Goal: Transaction & Acquisition: Download file/media

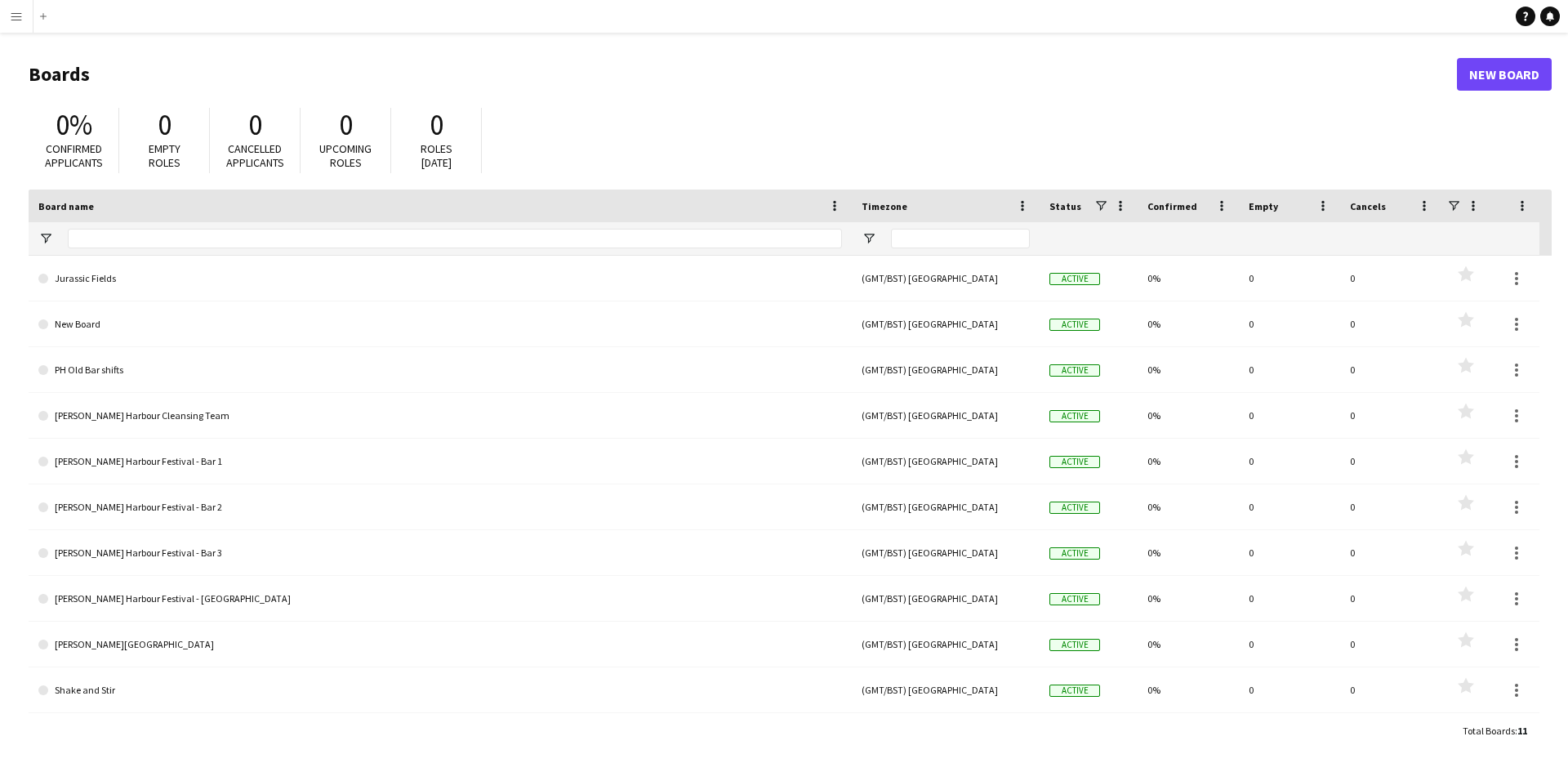
click at [14, 11] on app-icon "Menu" at bounding box center [15, 15] width 13 height 13
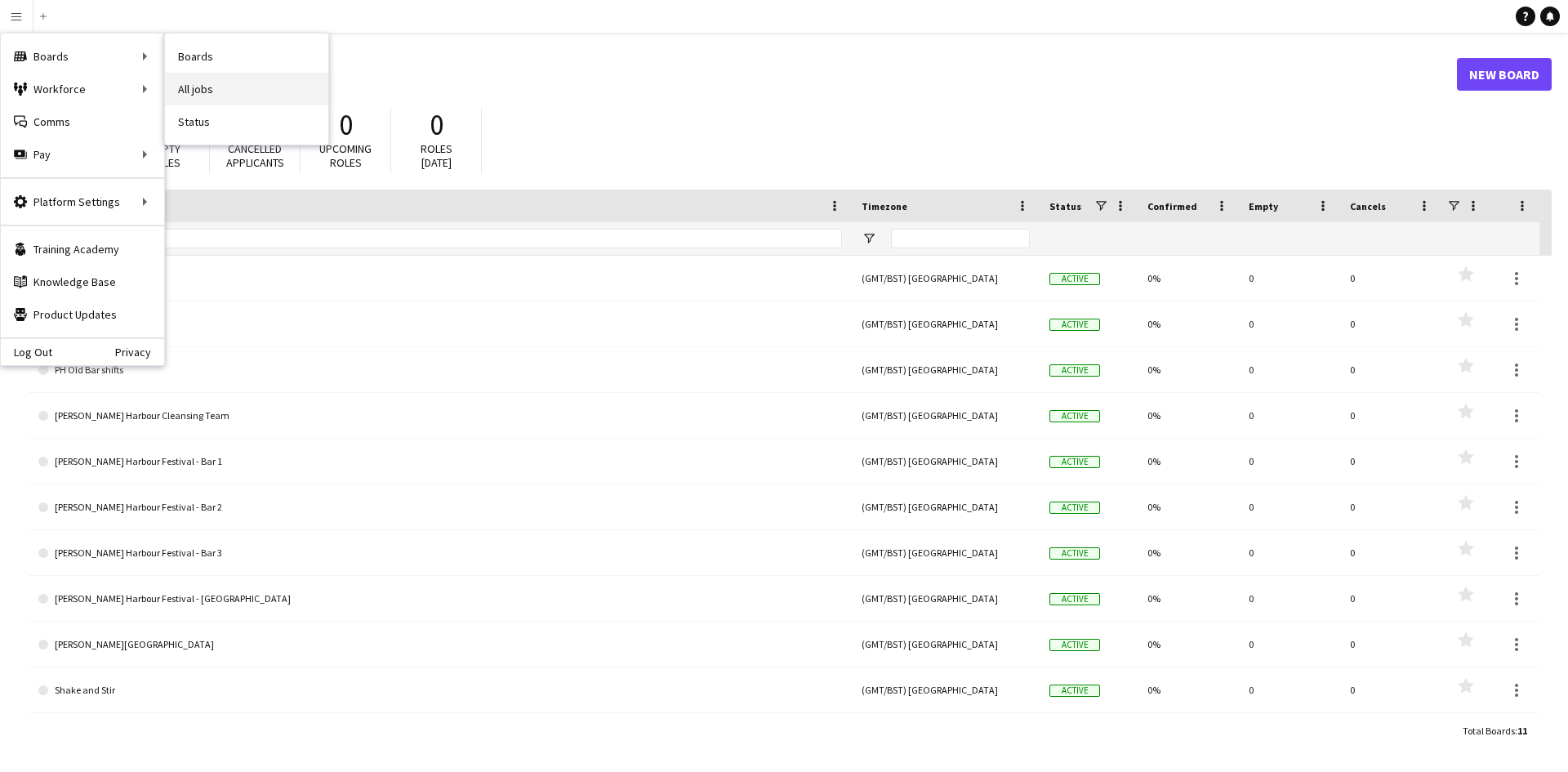
click at [261, 92] on link "All jobs" at bounding box center [247, 89] width 163 height 33
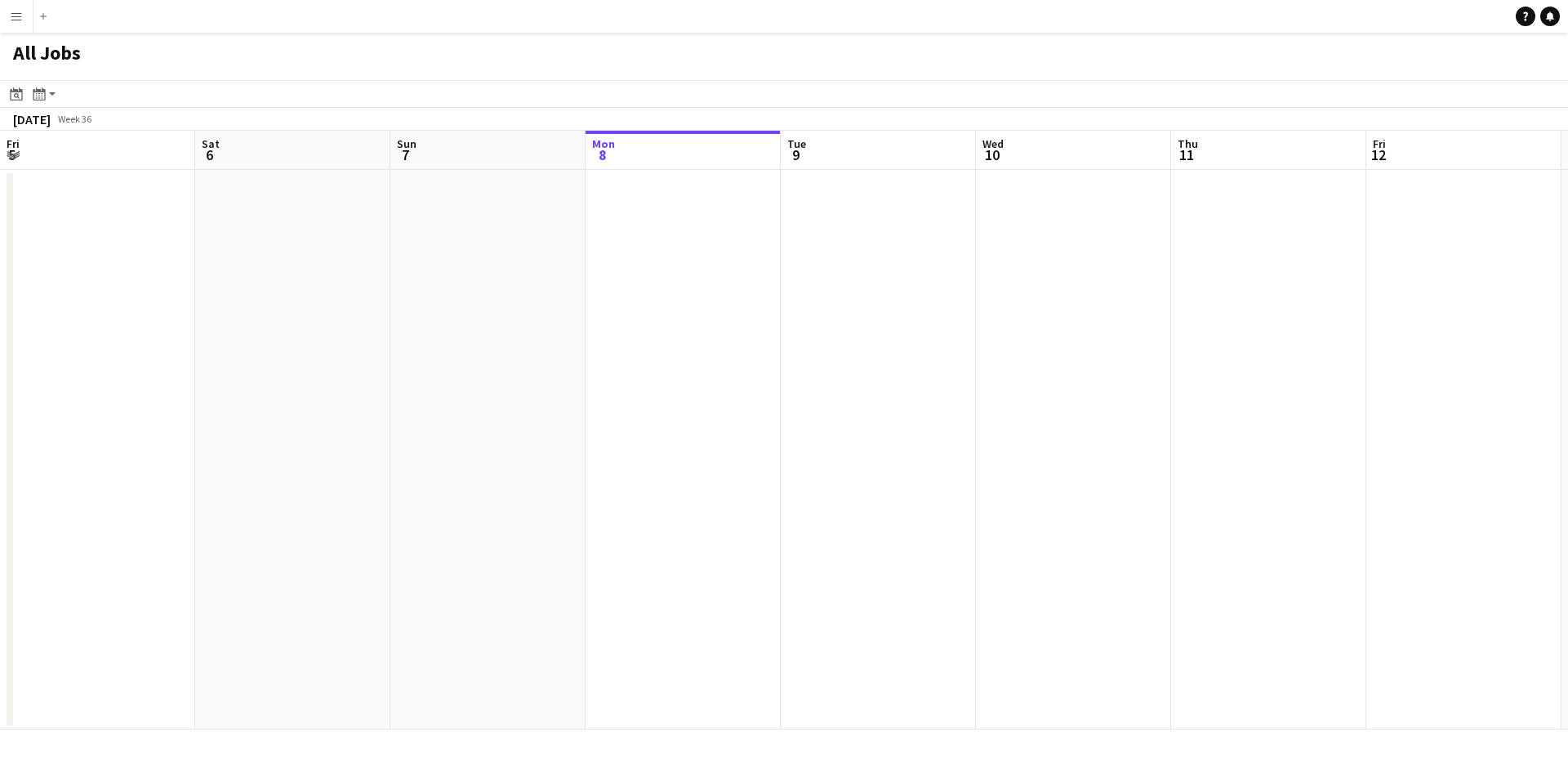
scroll to position [0, 390]
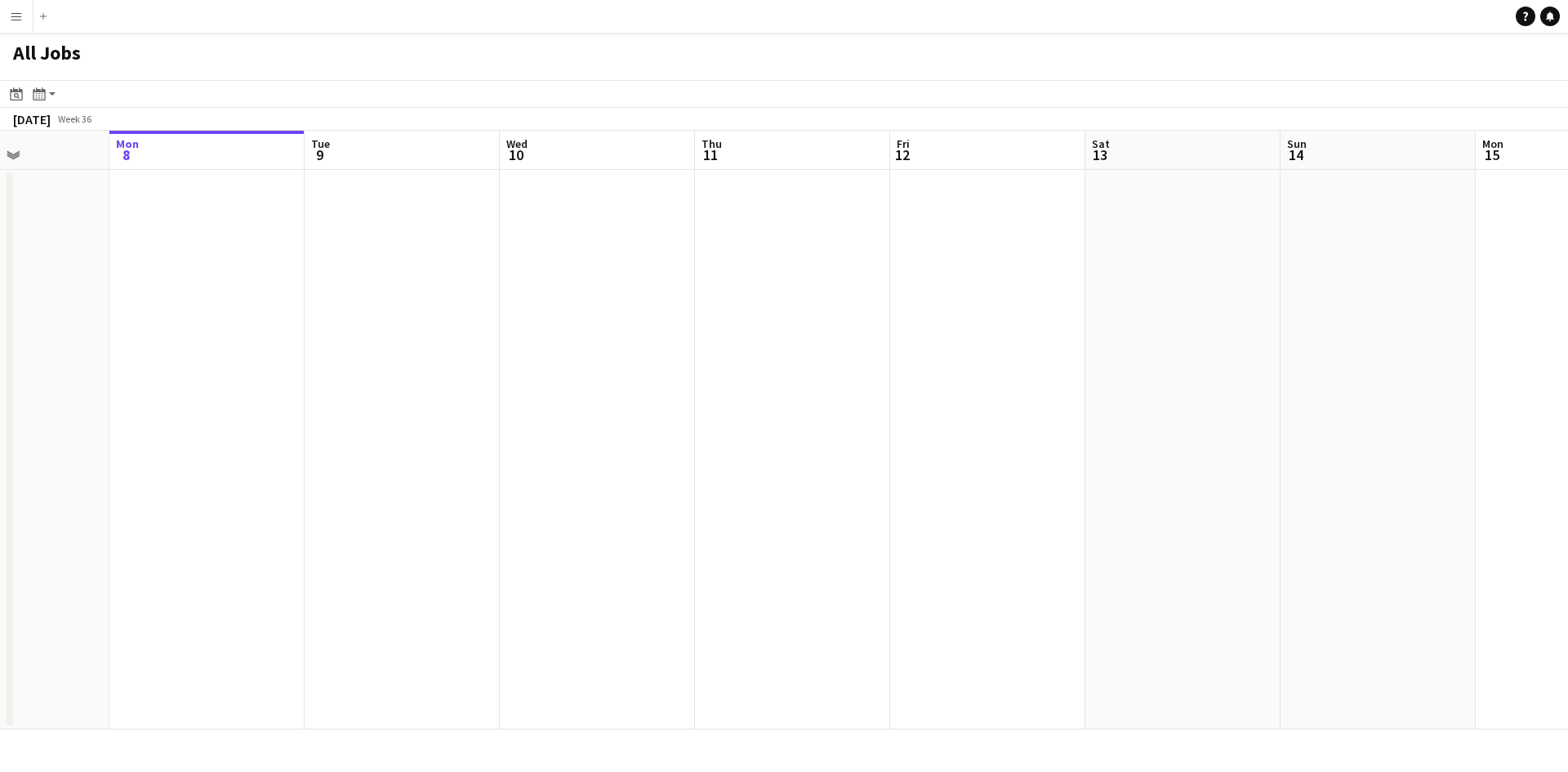
click at [982, 375] on app-all-jobs "All Jobs Date picker [DATE] [DATE] [DATE] M [DATE] T [DATE] W [DATE] T [DATE] F…" at bounding box center [784, 381] width 1568 height 697
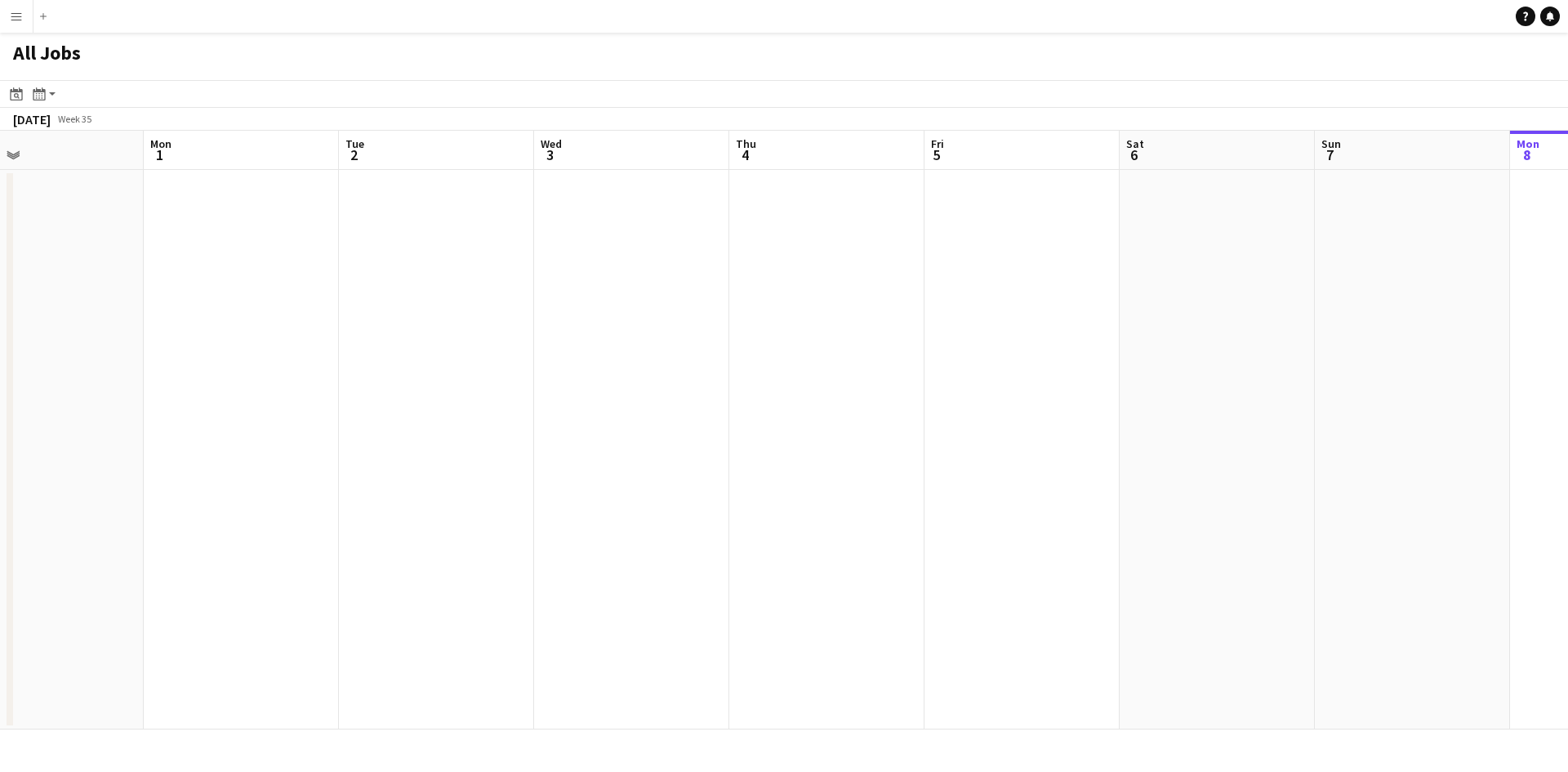
click at [957, 324] on app-all-jobs "All Jobs Date picker [DATE] [DATE] [DATE] M [DATE] T [DATE] W [DATE] T [DATE] F…" at bounding box center [784, 381] width 1568 height 697
drag, startPoint x: 940, startPoint y: 324, endPoint x: 1197, endPoint y: 318, distance: 257.1
click at [1199, 318] on div at bounding box center [784, 428] width 1568 height 697
drag, startPoint x: 739, startPoint y: 345, endPoint x: 1054, endPoint y: 346, distance: 315.0
click at [1054, 346] on app-calendar-viewport "Tue 26 Wed 27 Thu 28 Fri 29 Sat 30 Sun 31 Mon 1 Tue 2 Wed 3 Thu 4 Fri 5 Sat 6 S…" at bounding box center [784, 430] width 1568 height 599
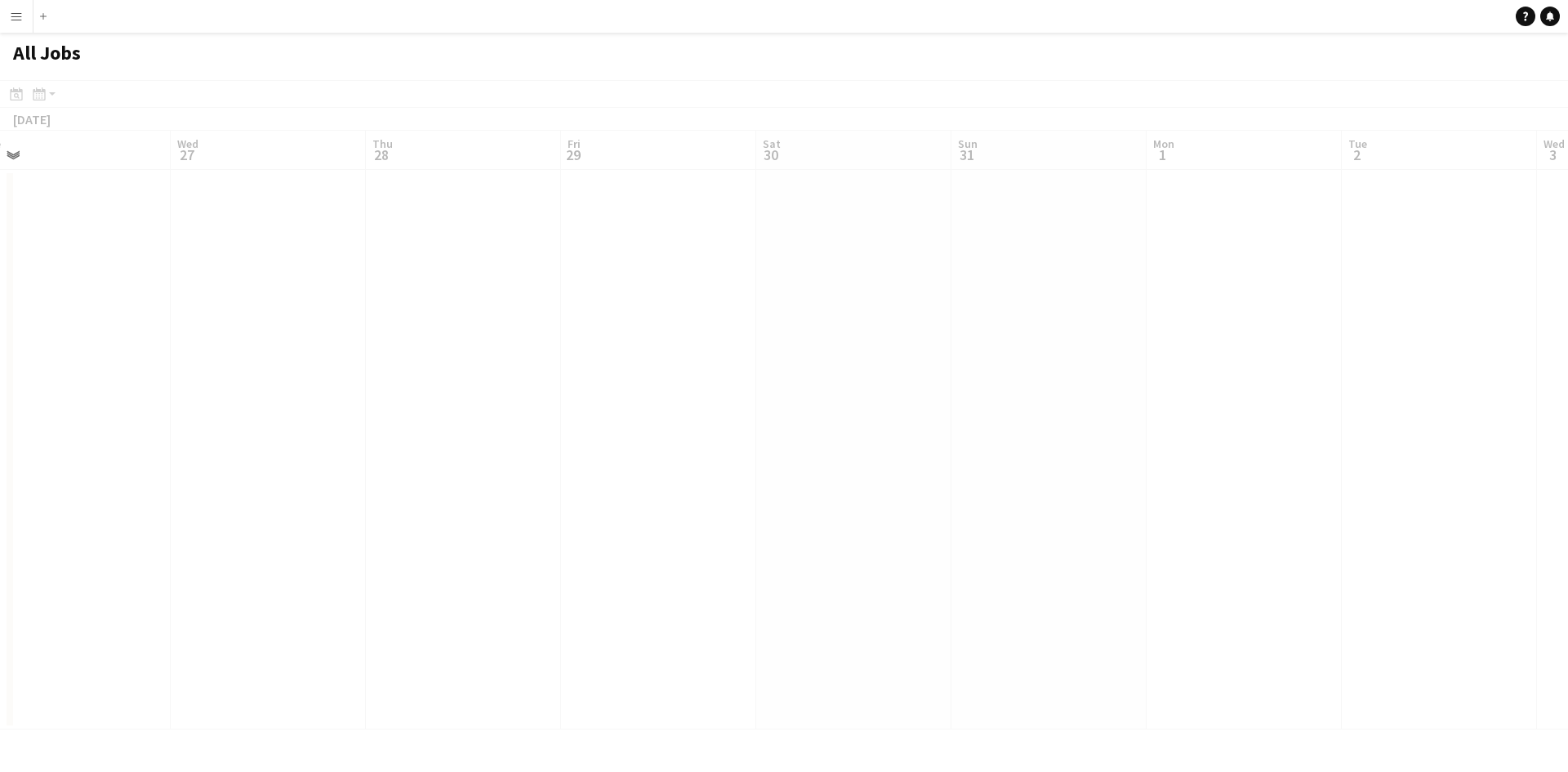
drag, startPoint x: 467, startPoint y: 349, endPoint x: 1037, endPoint y: 352, distance: 570.0
click at [1037, 352] on app-calendar-viewport "Sun 24 Mon 25 Tue 26 Wed 27 Thu 28 Fri 29 Sat 30 Sun 31 Mon 1 Tue 2 Wed 3 Thu 4…" at bounding box center [784, 430] width 1568 height 599
drag, startPoint x: 671, startPoint y: 304, endPoint x: 1070, endPoint y: 313, distance: 399.1
click at [1070, 313] on app-calendar-viewport "Mon 18 Tue 19 Wed 20 Thu 21 Fri 22 Sat 23 Sun 24 Mon 25 Tue 26 Wed 27 Thu 28 Fr…" at bounding box center [784, 430] width 1568 height 599
click at [1153, 324] on app-calendar-viewport "Mon 18 Tue 19 Wed 20 Thu 21 Fri 22 Sat 23 Sun 24 Mon 25 Tue 26 Wed 27 Thu 28 Fr…" at bounding box center [784, 430] width 1568 height 599
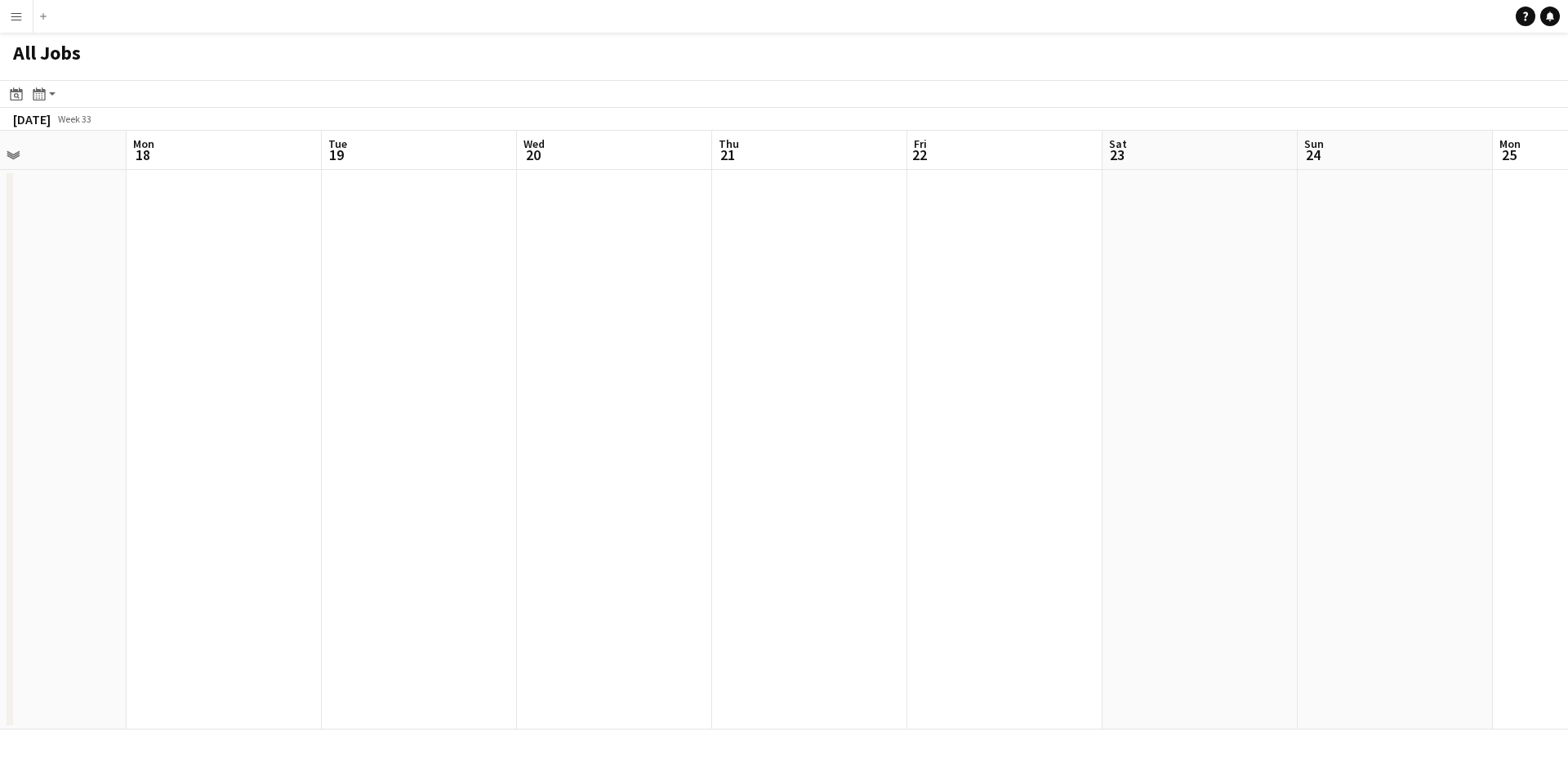
drag, startPoint x: 489, startPoint y: 333, endPoint x: 1145, endPoint y: 334, distance: 656.0
click at [1145, 334] on app-calendar-viewport "Fri 15 Sat 16 Sun 17 Mon 18 Tue 19 Wed 20 Thu 21 Fri 22 Sat 23 Sun 24 Mon 25 Tu…" at bounding box center [784, 430] width 1568 height 599
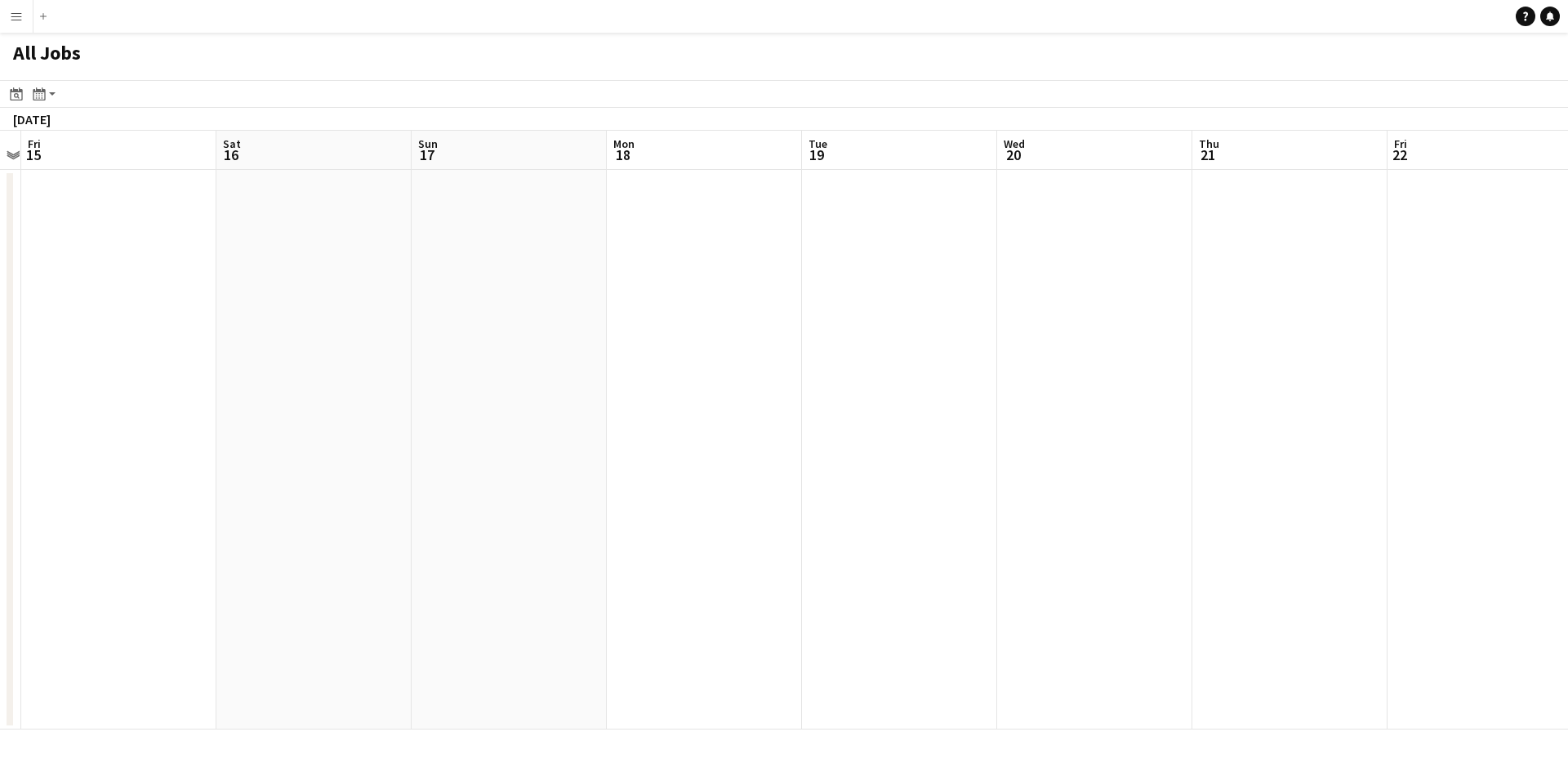
drag, startPoint x: 633, startPoint y: 334, endPoint x: 1131, endPoint y: 334, distance: 498.0
click at [1131, 334] on app-calendar-viewport "Tue 12 Wed 13 Thu 14 Fri 15 Sat 16 Sun 17 Mon 18 Tue 19 Wed 20 Thu 21 Fri 22 Sa…" at bounding box center [784, 430] width 1568 height 599
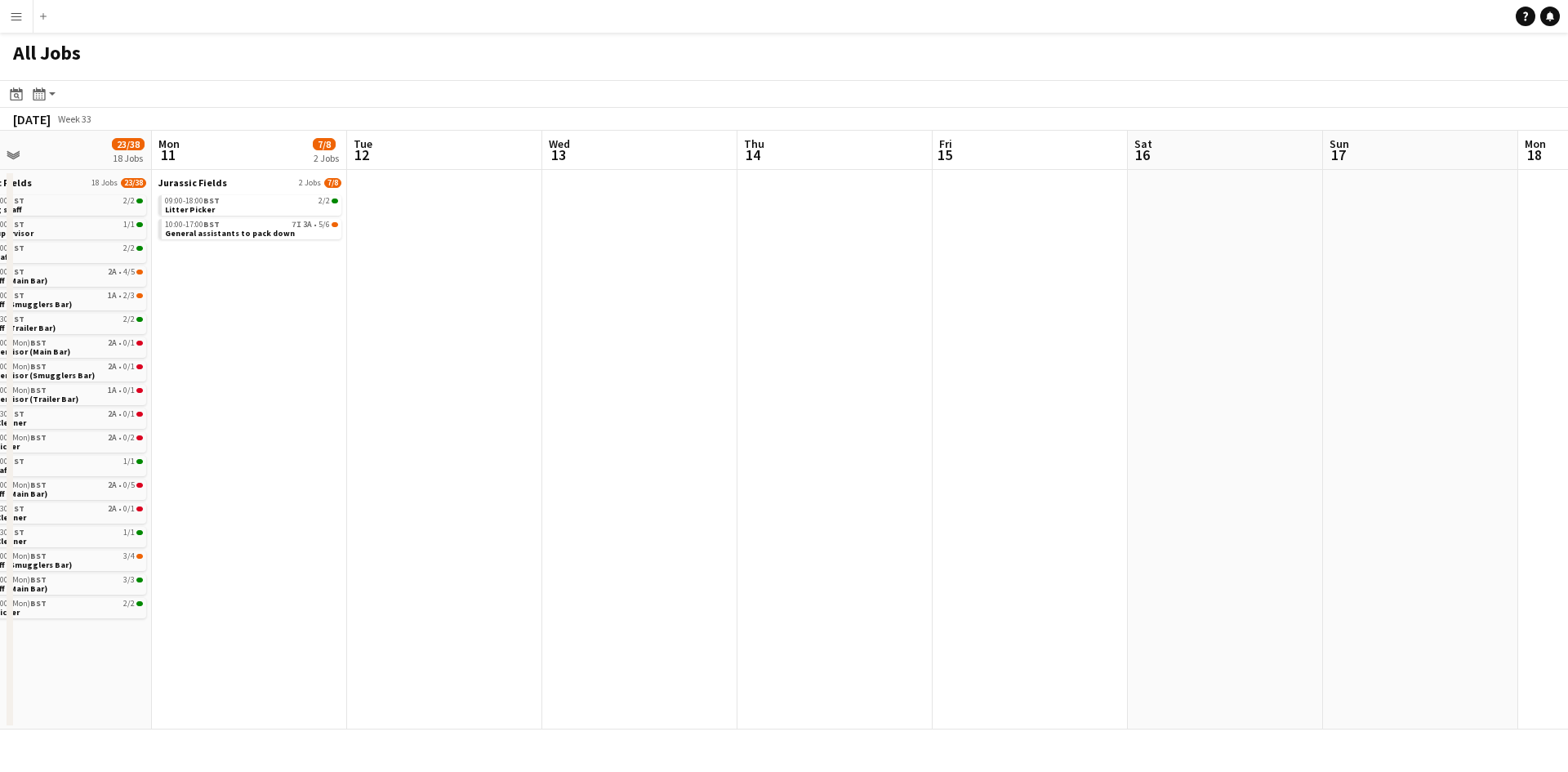
drag, startPoint x: 502, startPoint y: 310, endPoint x: 1090, endPoint y: 303, distance: 588.0
click at [1091, 303] on app-calendar-viewport "Fri 8 28/32 16 Jobs Sat 9 27/39 18 Jobs Sun 10 23/38 18 Jobs Mon 11 7/8 2 Jobs …" at bounding box center [784, 430] width 1568 height 599
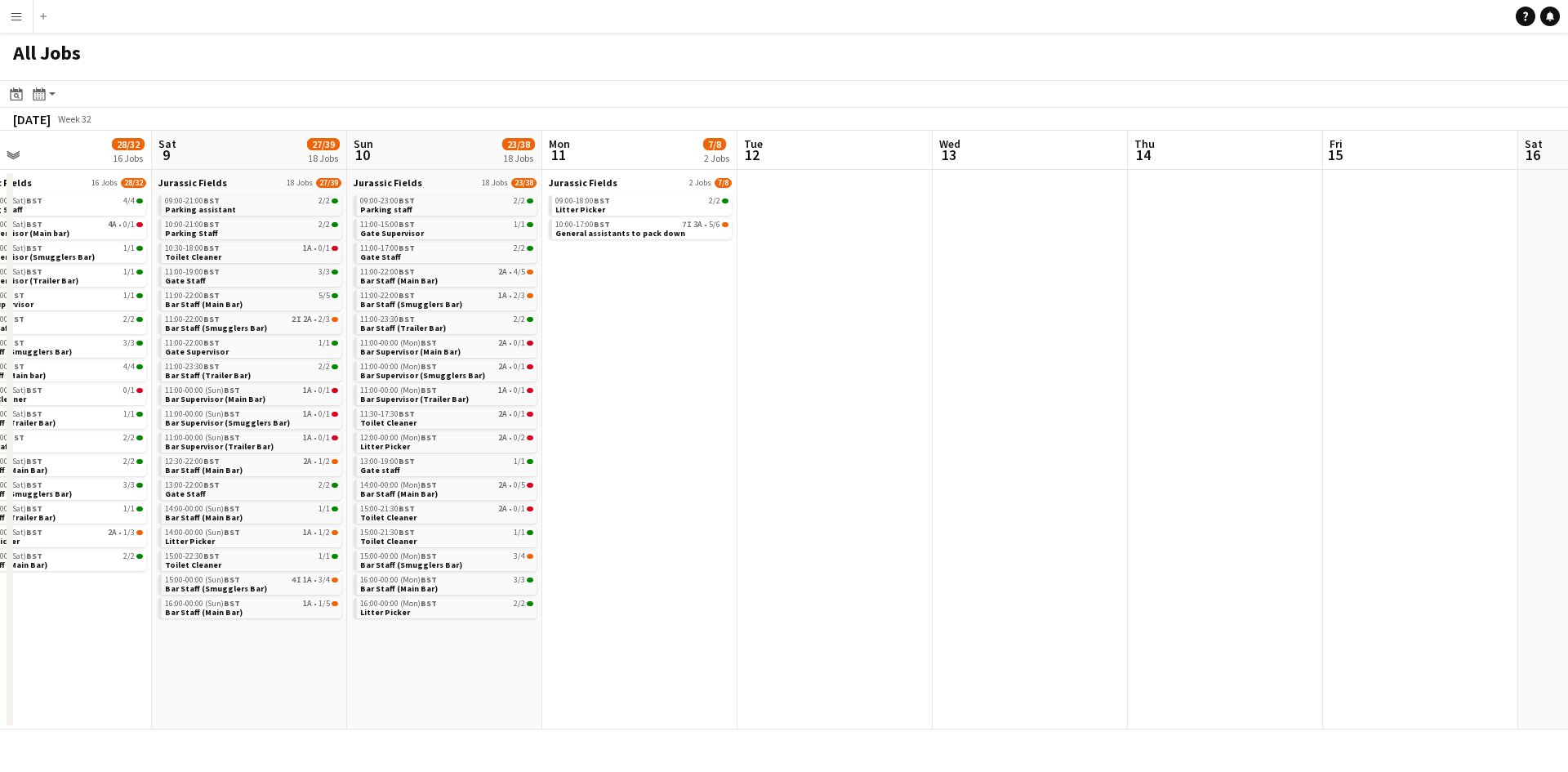
scroll to position [0, 347]
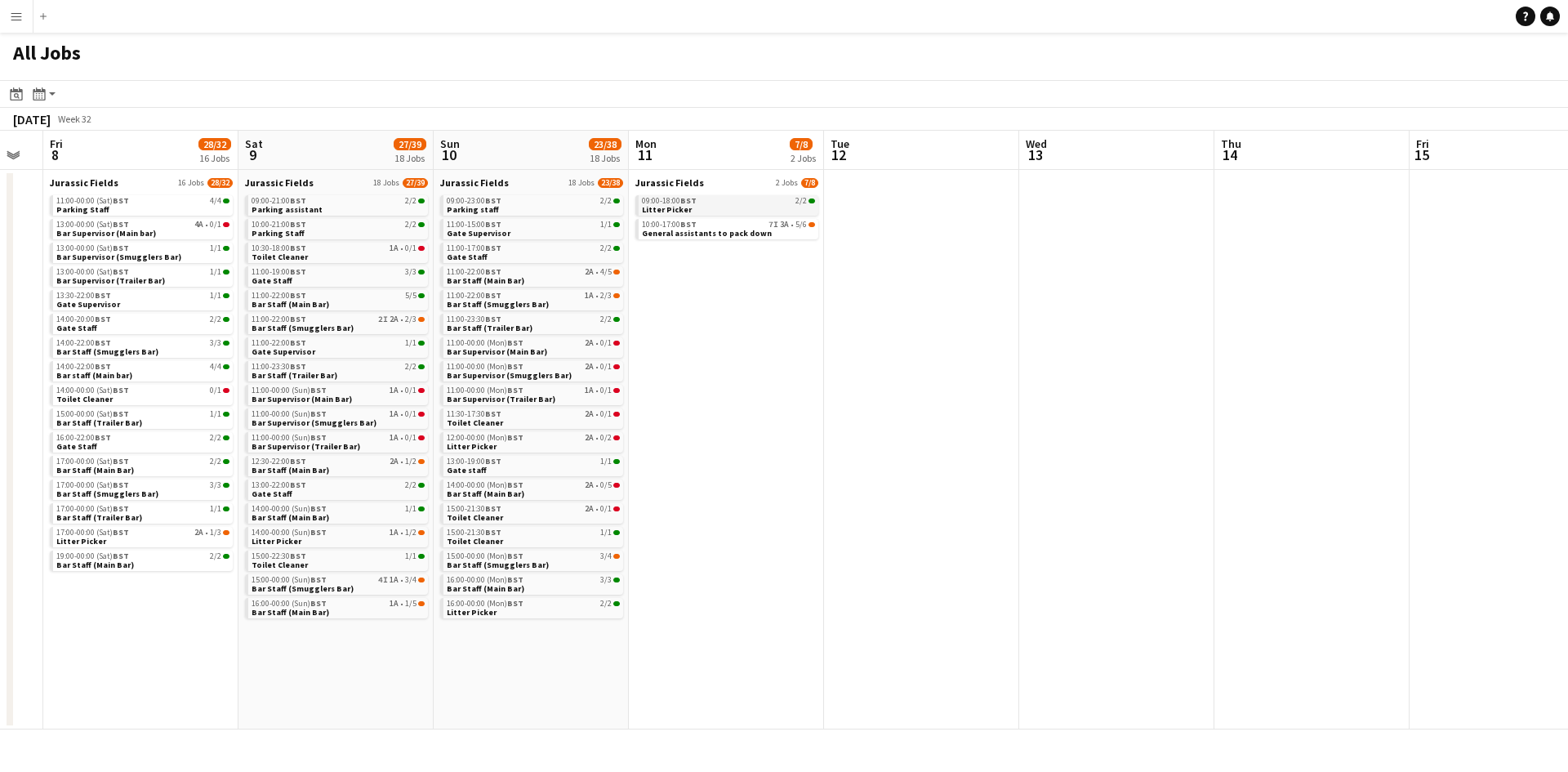
click at [713, 208] on link "09:00-18:00 BST 2/2 Litter Picker" at bounding box center [728, 205] width 173 height 19
click at [11, 3] on button "Menu" at bounding box center [16, 16] width 33 height 33
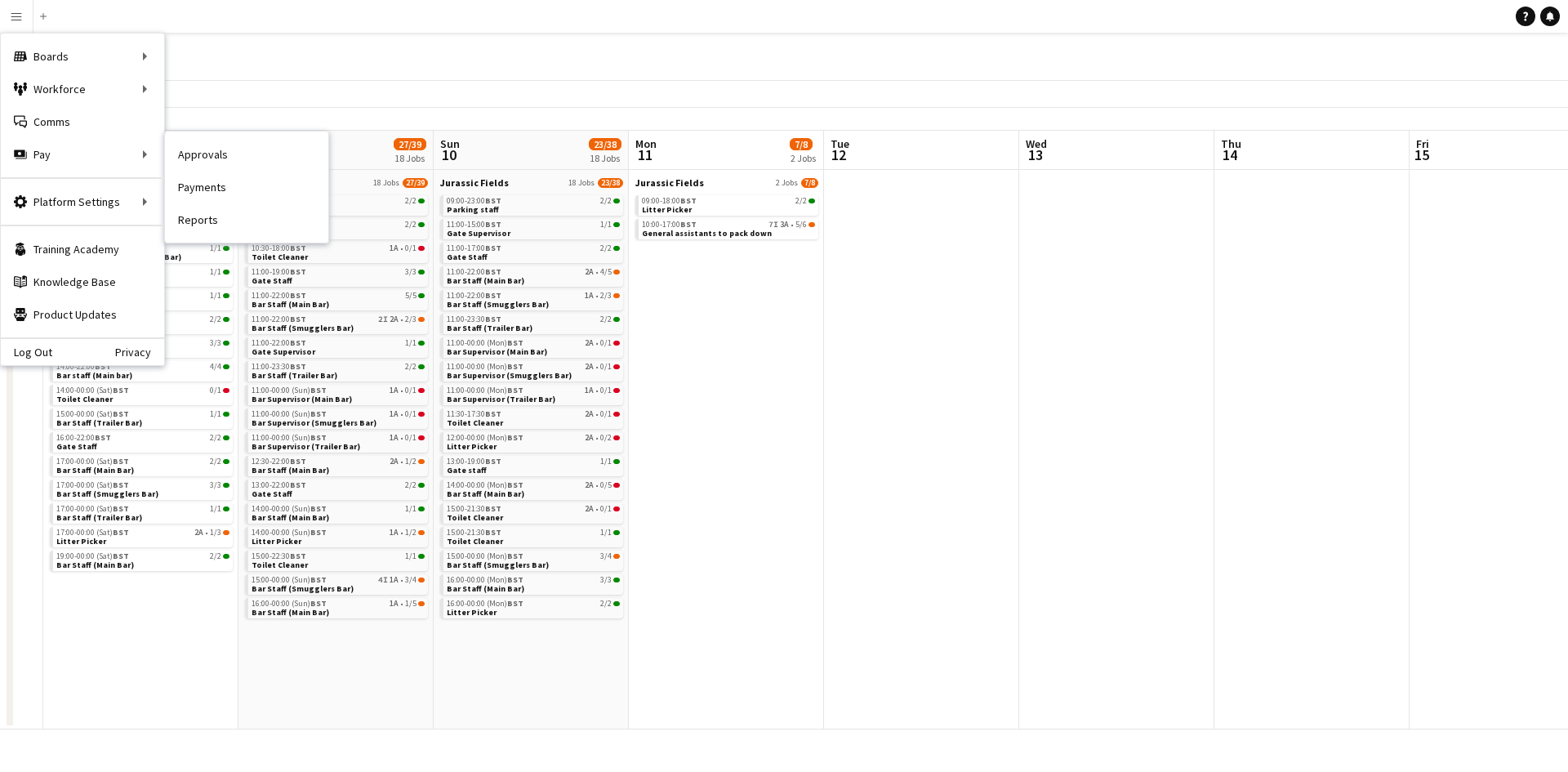
click at [237, 179] on link "Payments" at bounding box center [247, 187] width 163 height 33
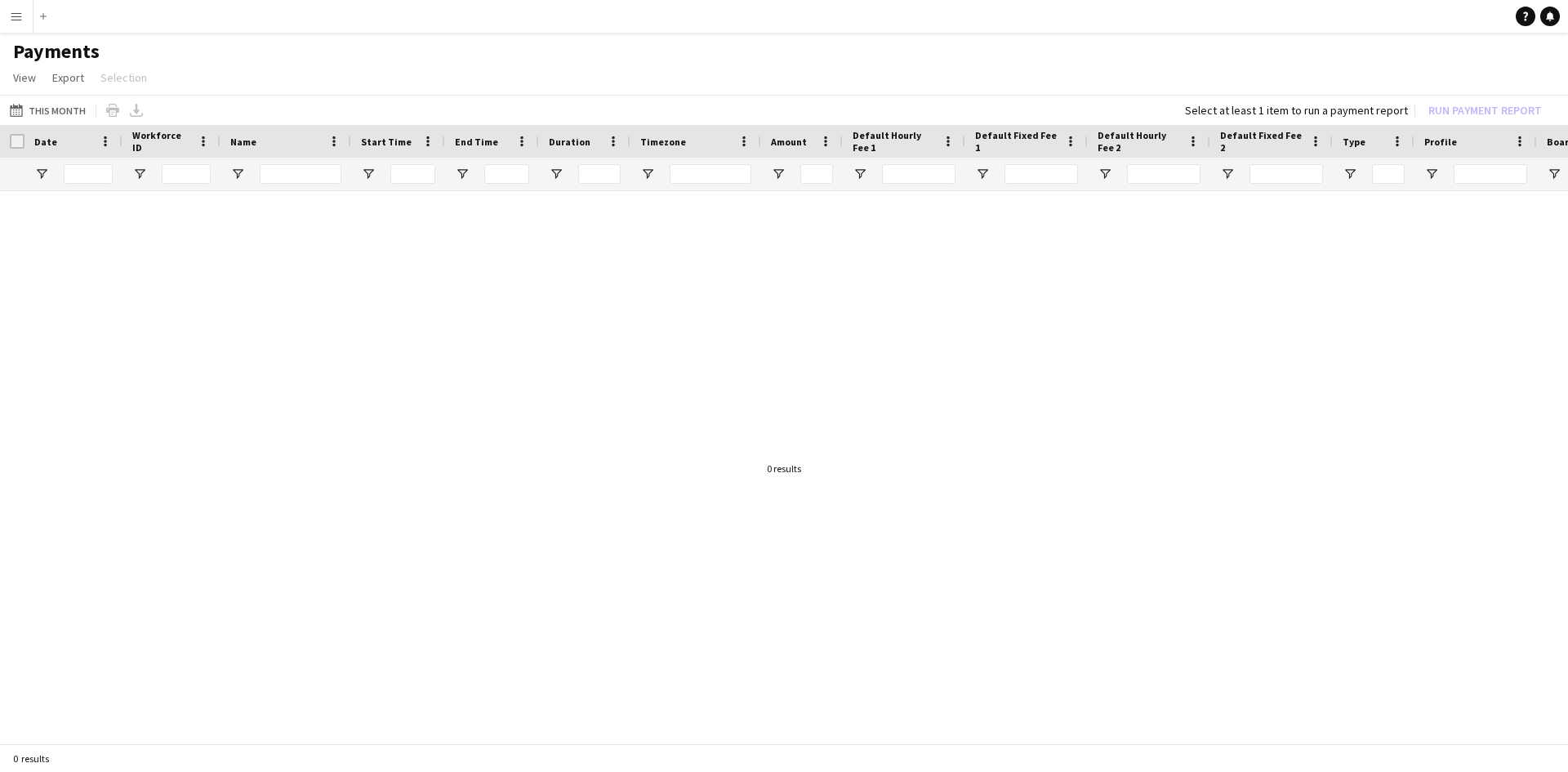
click at [34, 118] on button "This Month This Month" at bounding box center [48, 110] width 83 height 20
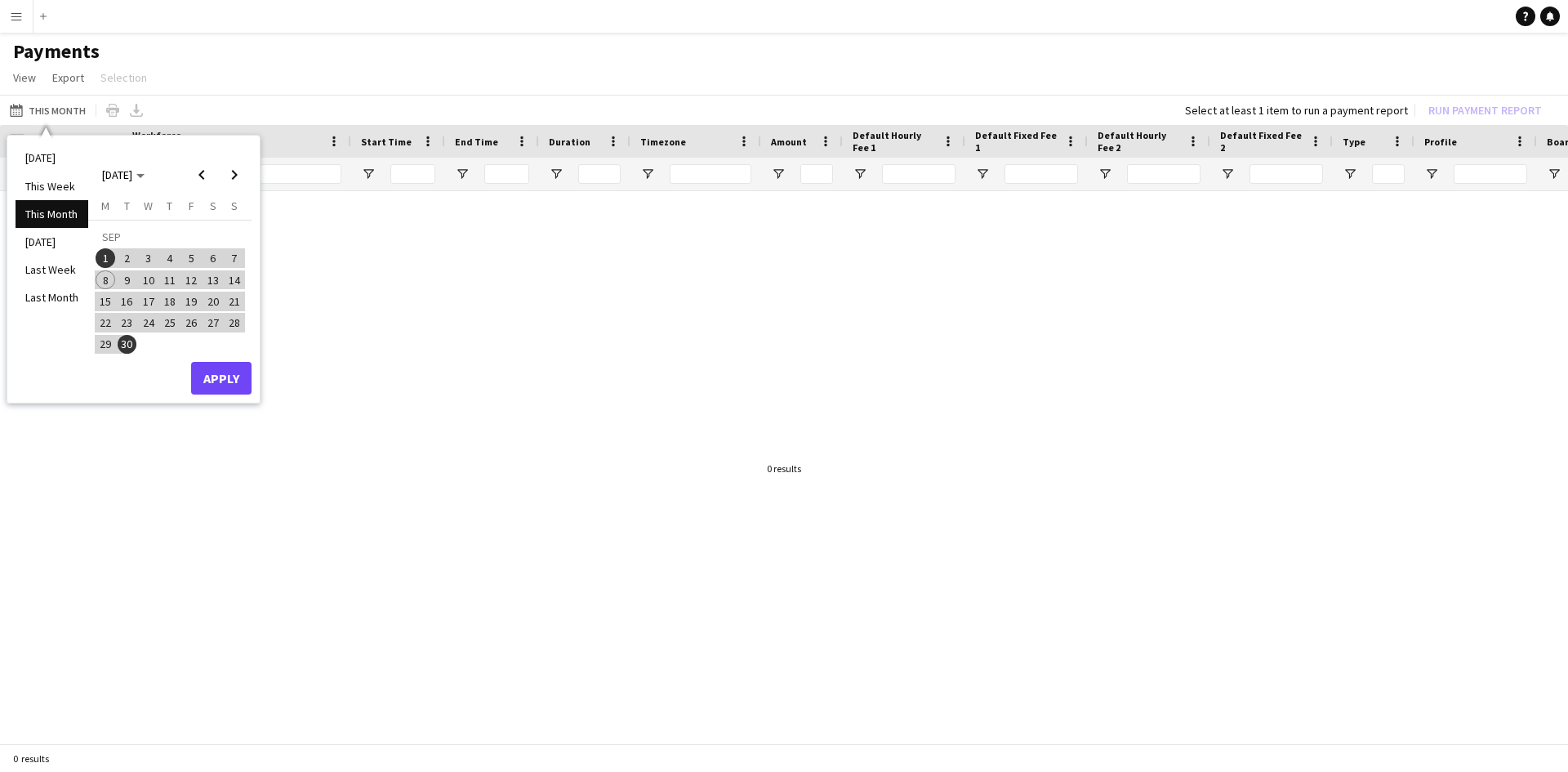
drag, startPoint x: 62, startPoint y: 288, endPoint x: 231, endPoint y: 328, distance: 173.7
click at [62, 289] on li "Last Month" at bounding box center [52, 297] width 73 height 28
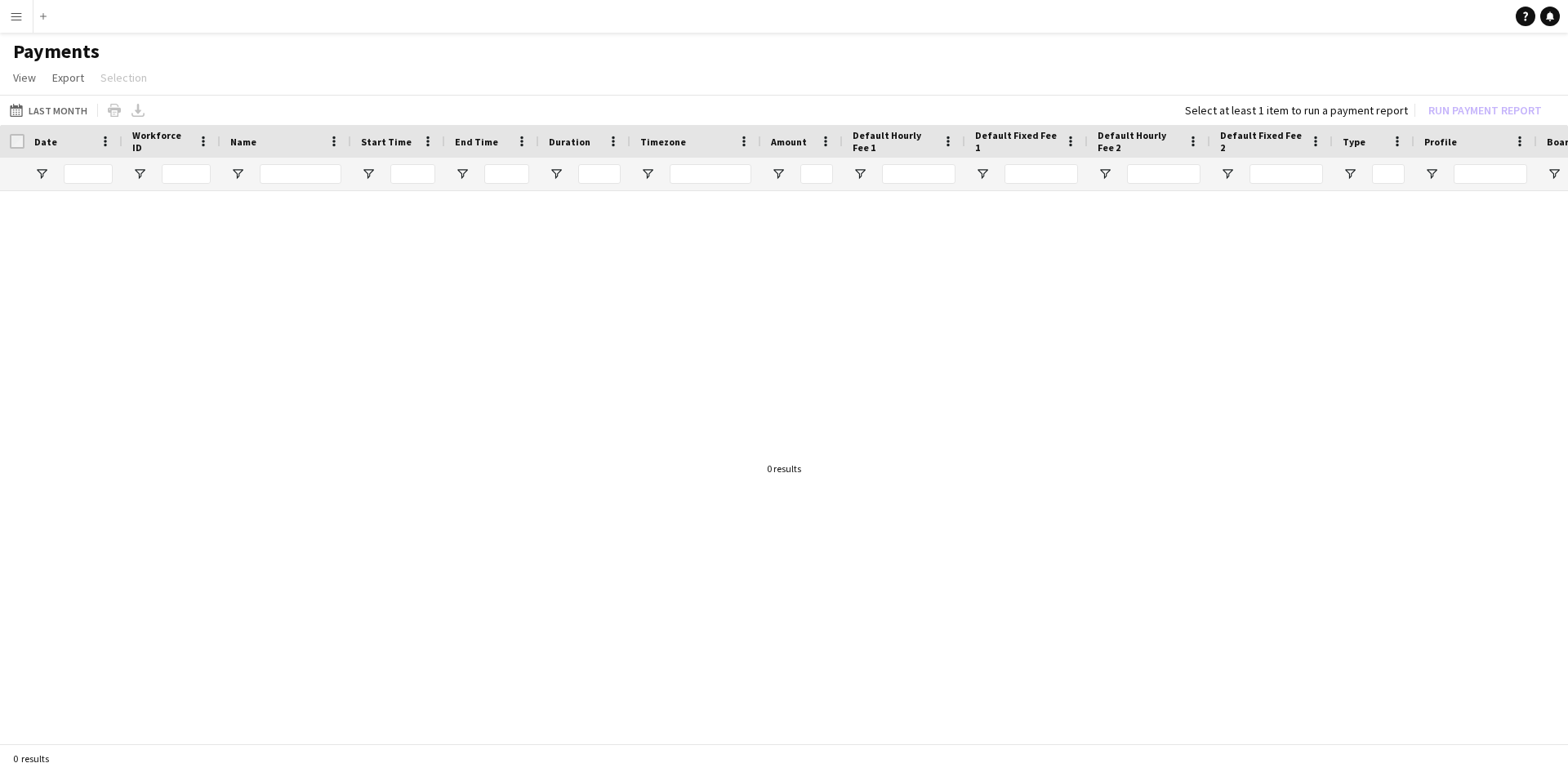
click at [6, 134] on div at bounding box center [12, 141] width 25 height 33
click at [34, 150] on div "Date" at bounding box center [74, 141] width 98 height 33
click at [25, 145] on div "Date" at bounding box center [74, 141] width 98 height 33
click at [31, 14] on button "Menu" at bounding box center [16, 16] width 33 height 33
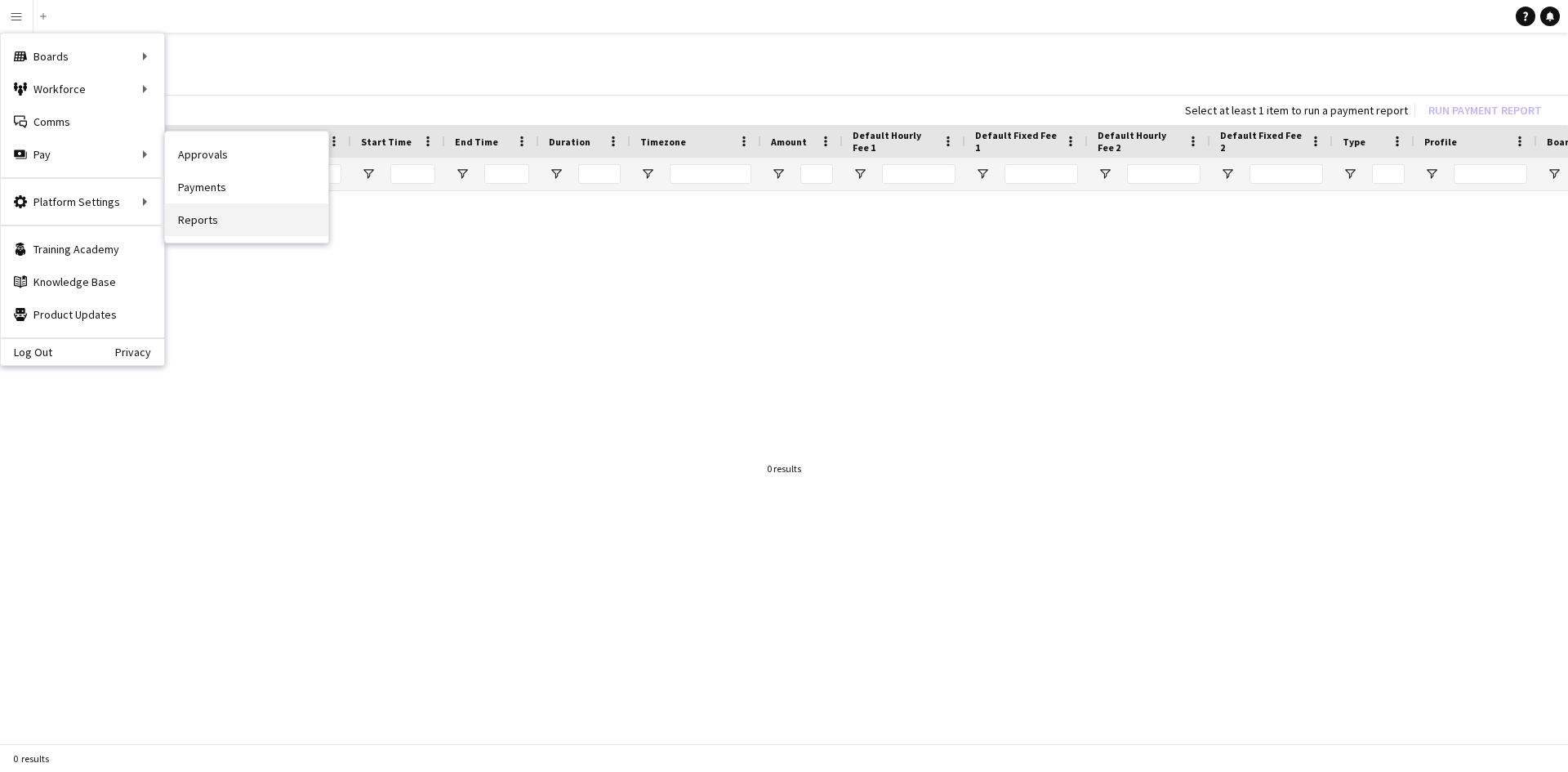
click at [238, 214] on link "Reports" at bounding box center [247, 220] width 163 height 33
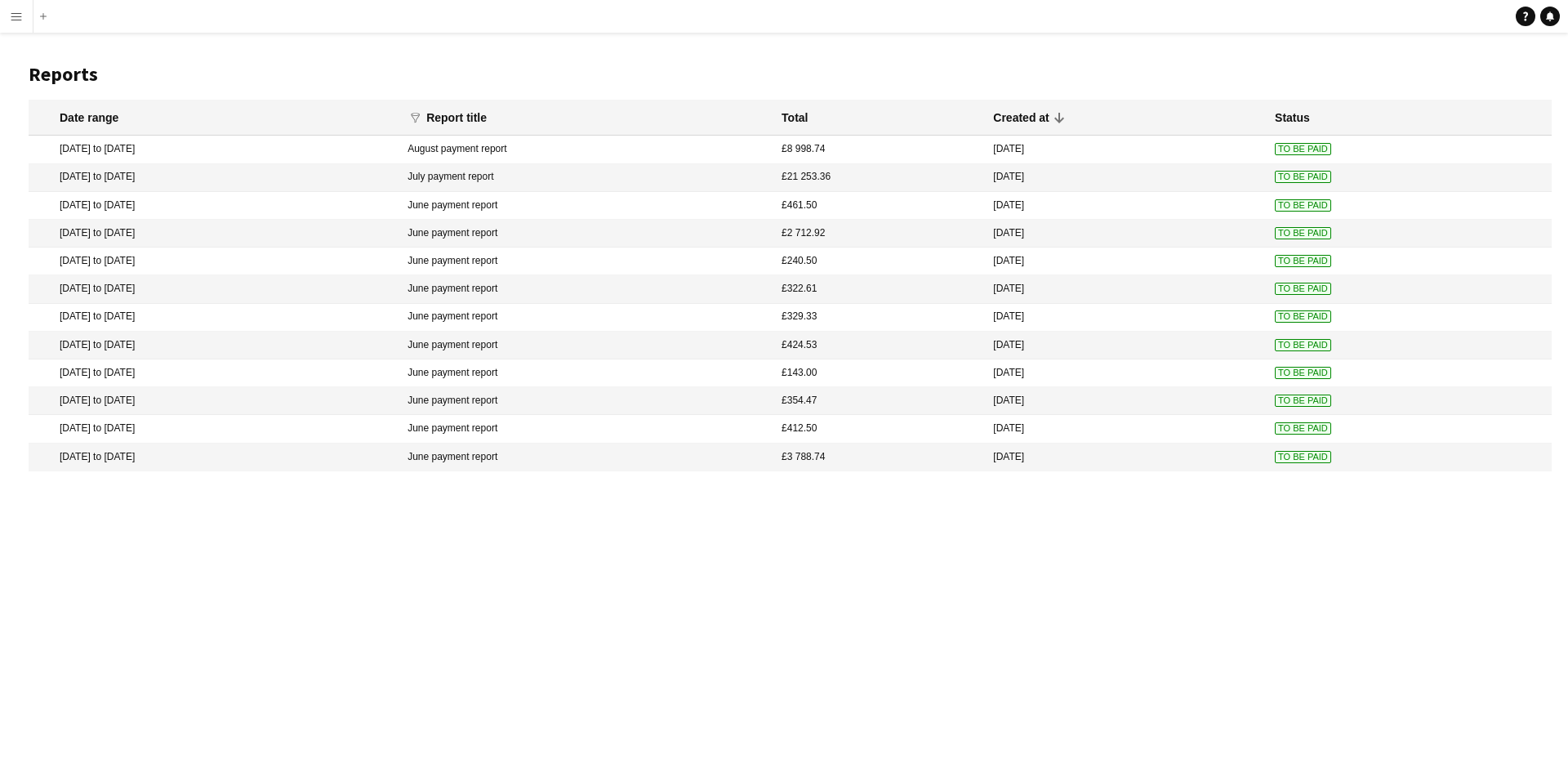
click at [532, 465] on mat-cell "June payment report" at bounding box center [586, 457] width 374 height 28
click at [259, 430] on mat-cell "[DATE] to [DATE]" at bounding box center [213, 429] width 371 height 28
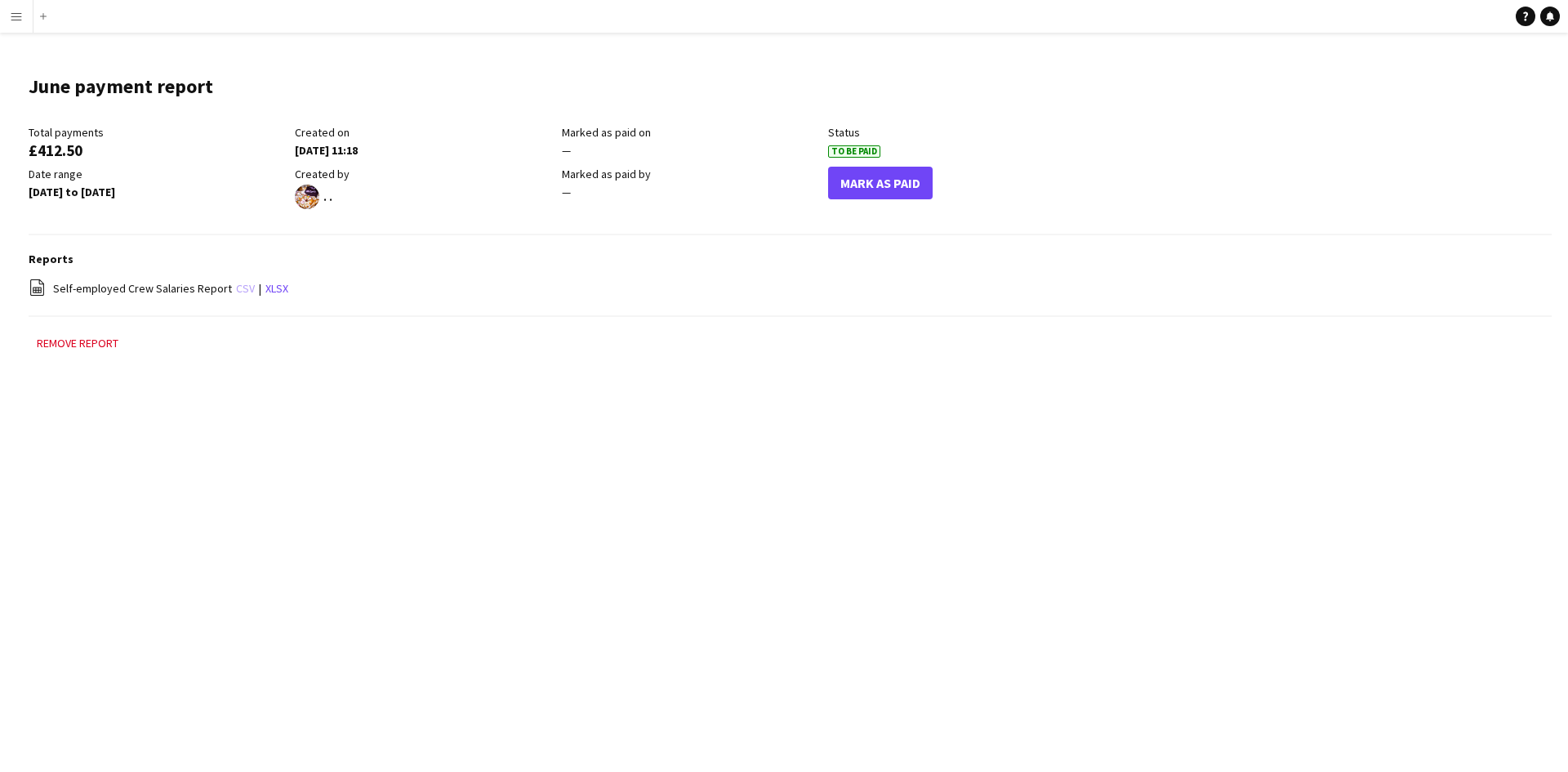
click at [236, 291] on link "csv" at bounding box center [246, 288] width 19 height 15
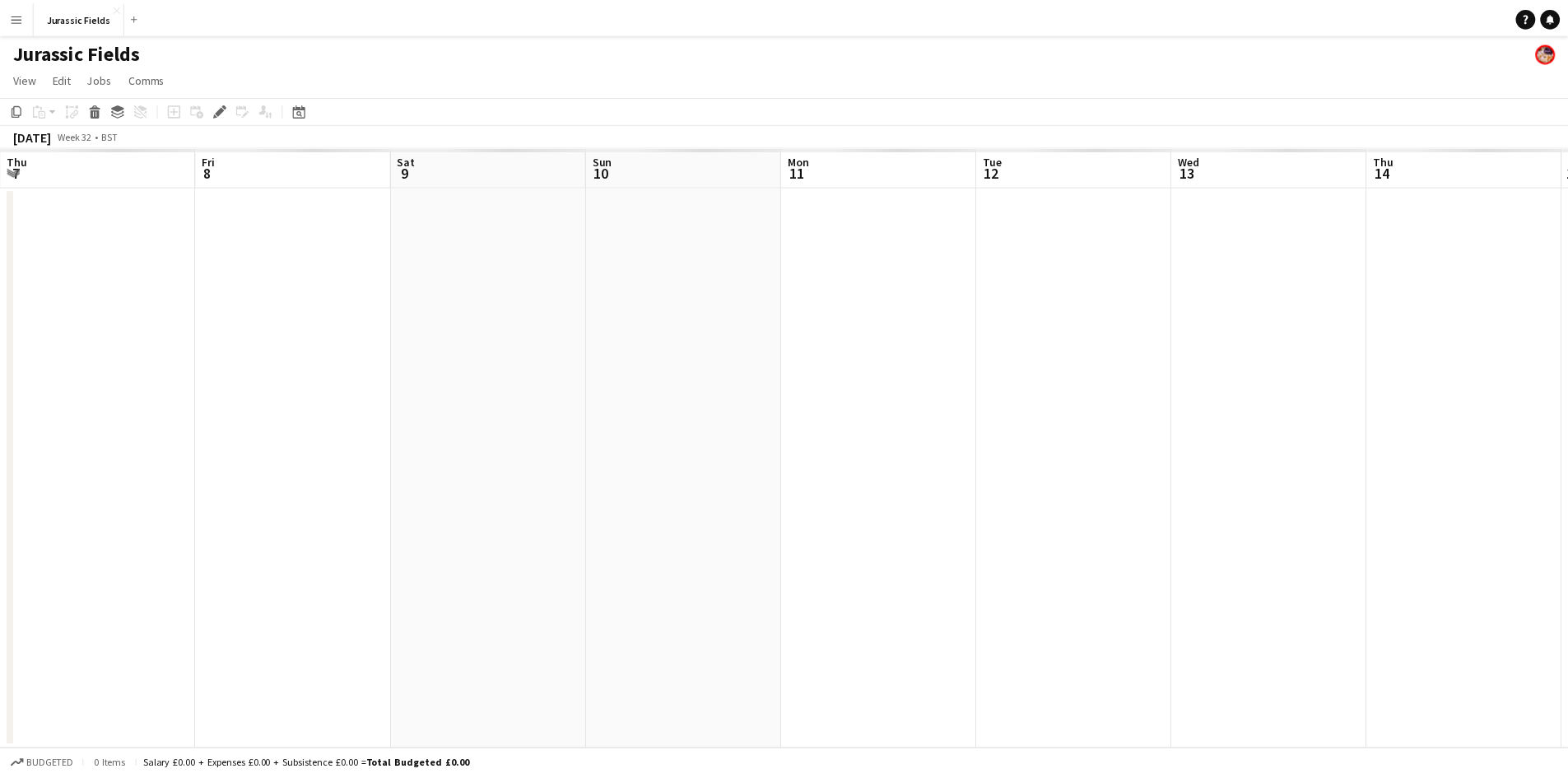
scroll to position [0, 567]
